Goal: Find specific page/section: Find specific page/section

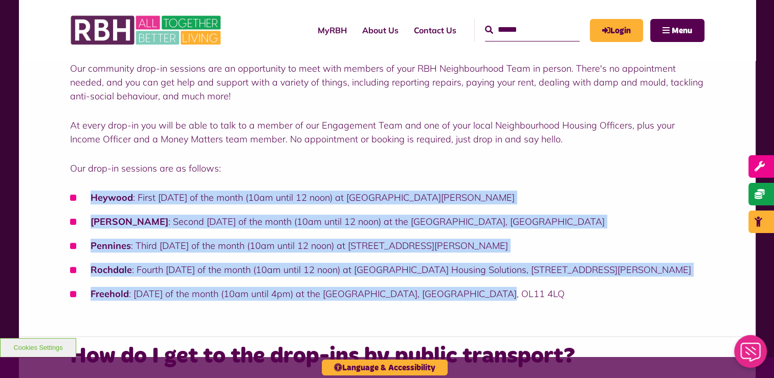
drag, startPoint x: 491, startPoint y: 295, endPoint x: 90, endPoint y: 192, distance: 414.1
click at [90, 192] on ul "Heywood : First Thursday of the month (10am until 12 noon) at Sandon House Comm…" at bounding box center [387, 245] width 634 height 110
copy ul "Heywood : First Thursday of the month (10am until 12 noon) at Sandon House Comm…"
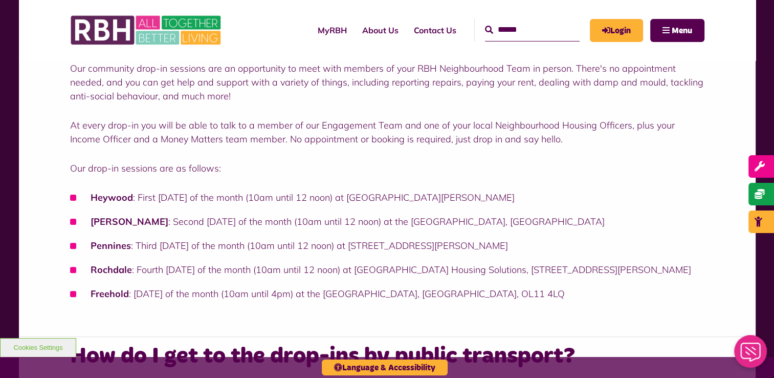
click at [342, 149] on div "Our community drop-in sessions are an opportunity to meet with members of your …" at bounding box center [387, 180] width 634 height 239
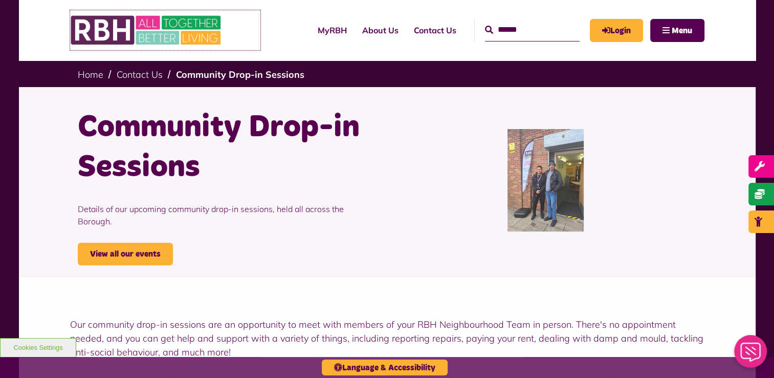
click at [128, 42] on img at bounding box center [146, 30] width 153 height 40
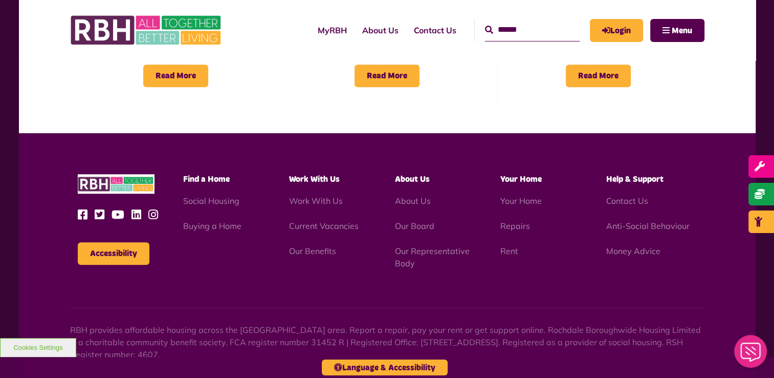
scroll to position [1001, 0]
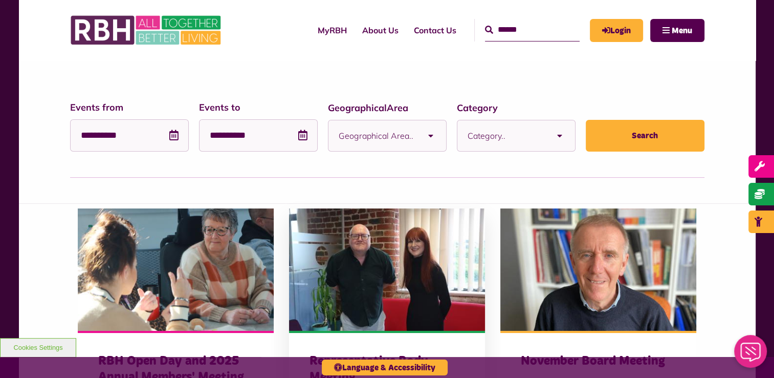
scroll to position [153, 0]
